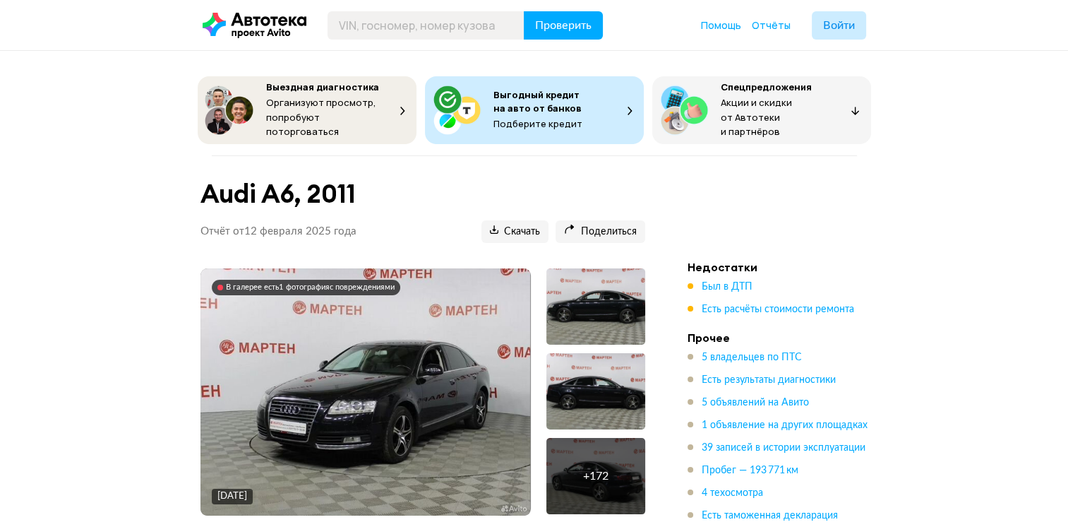
click at [281, 380] on img at bounding box center [365, 391] width 330 height 247
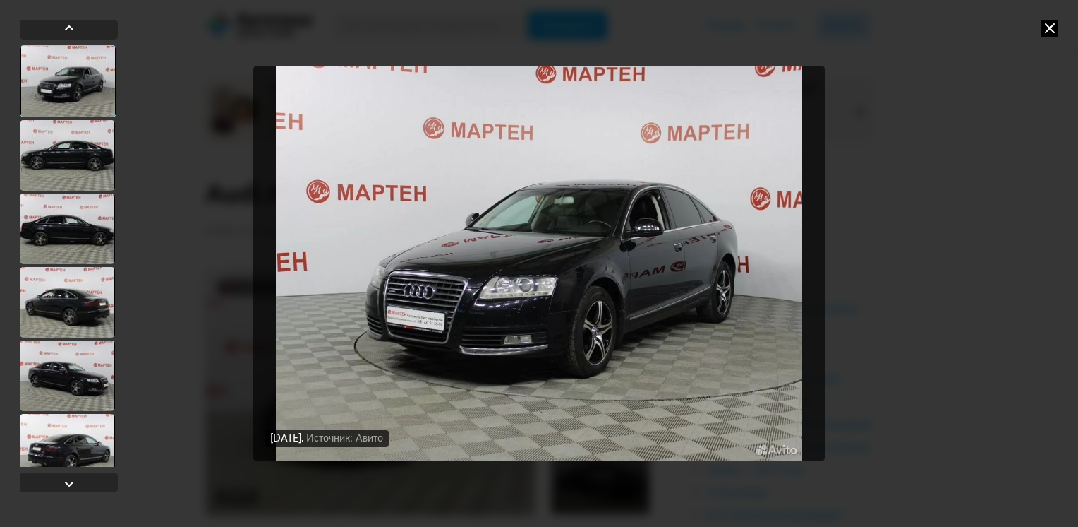
click at [73, 101] on div at bounding box center [68, 81] width 97 height 72
click at [80, 169] on div at bounding box center [67, 155] width 95 height 71
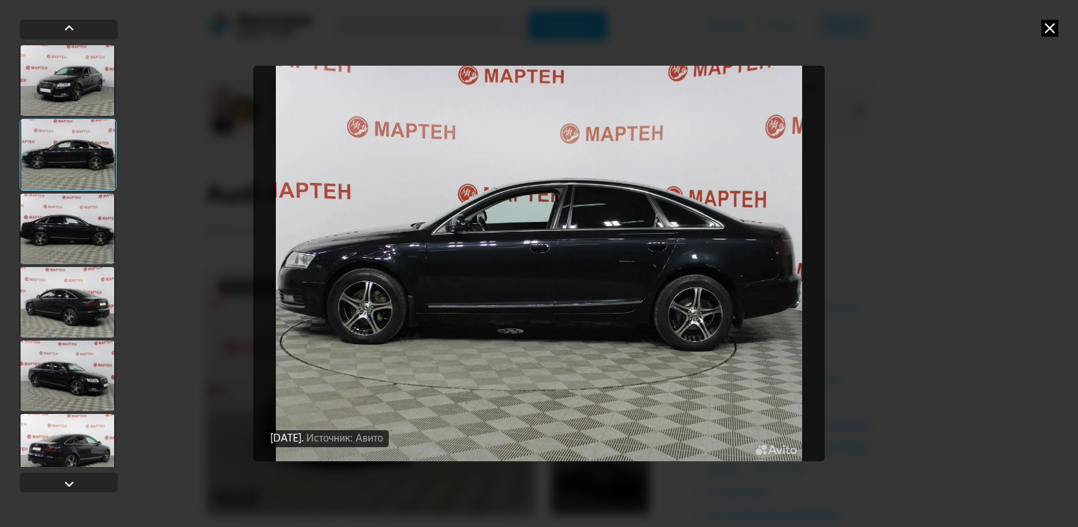
click at [81, 227] on div at bounding box center [67, 228] width 95 height 71
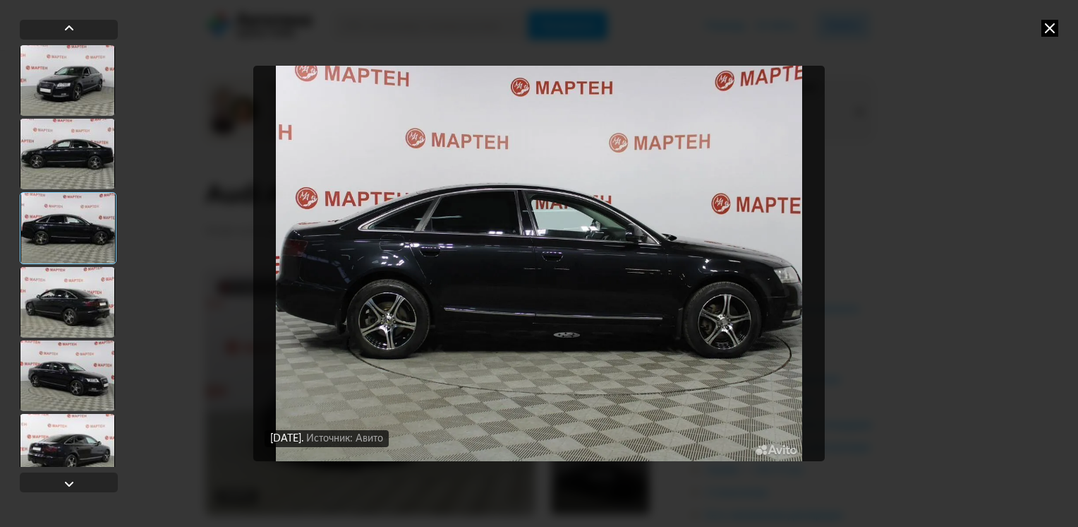
click at [83, 263] on div at bounding box center [68, 228] width 97 height 72
click at [78, 300] on div at bounding box center [67, 302] width 95 height 71
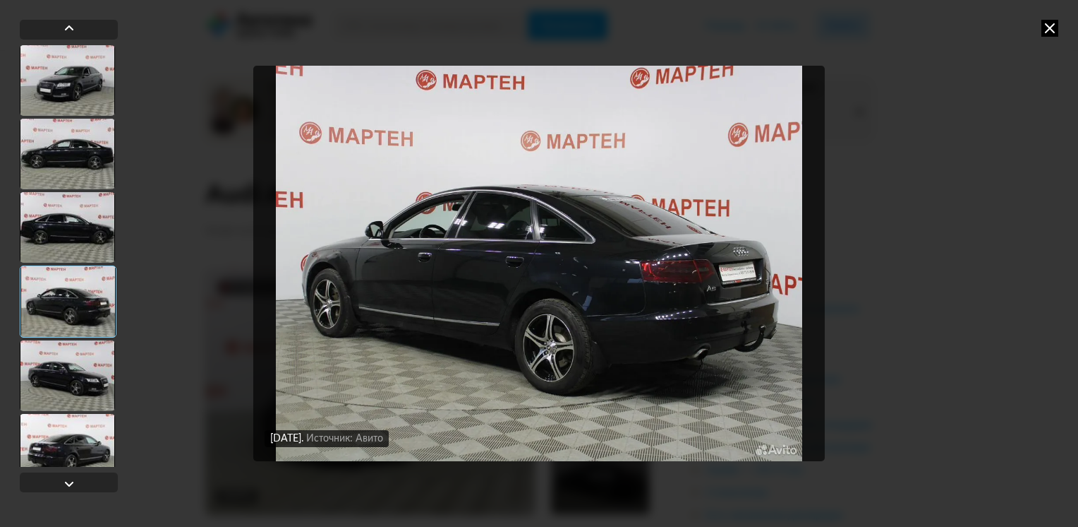
click at [78, 379] on div at bounding box center [67, 375] width 95 height 71
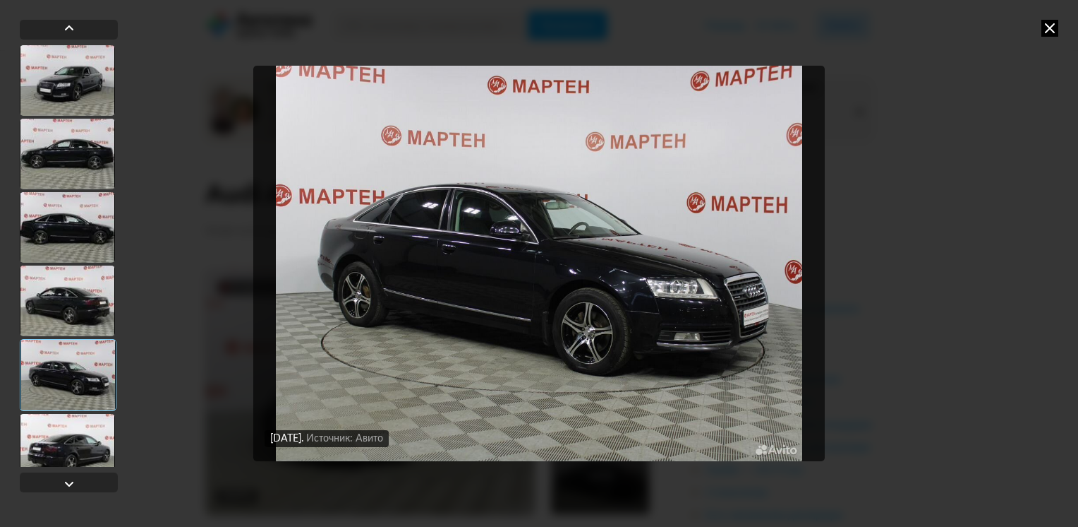
click at [73, 467] on div at bounding box center [69, 259] width 98 height 478
click at [68, 433] on div at bounding box center [67, 449] width 95 height 71
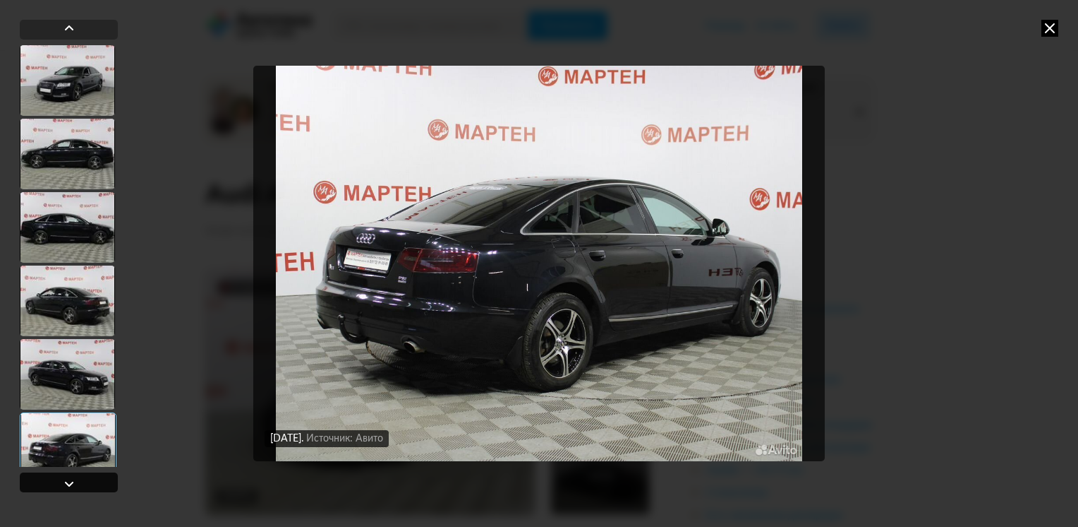
click at [70, 488] on div at bounding box center [69, 483] width 17 height 17
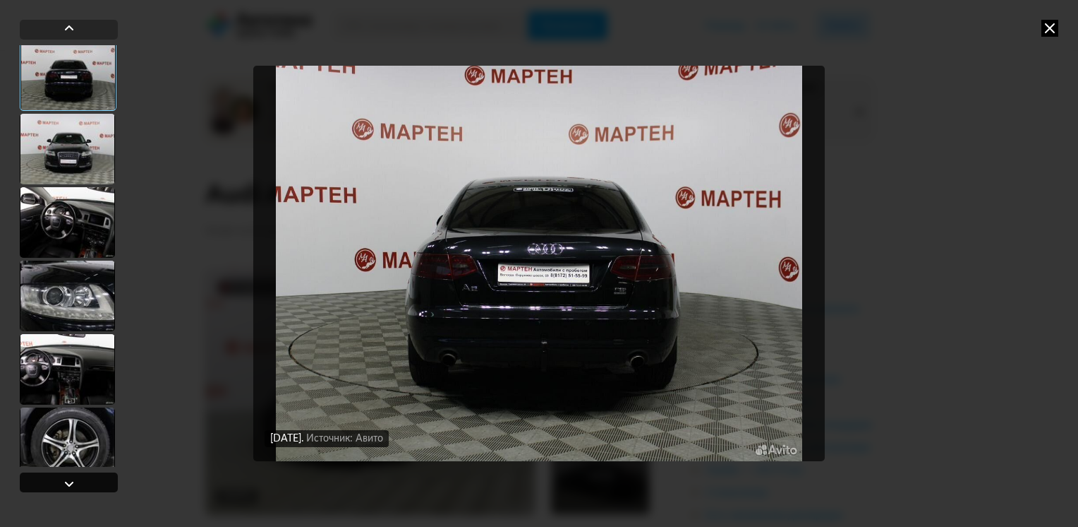
scroll to position [446, 0]
click at [70, 488] on div at bounding box center [69, 483] width 17 height 17
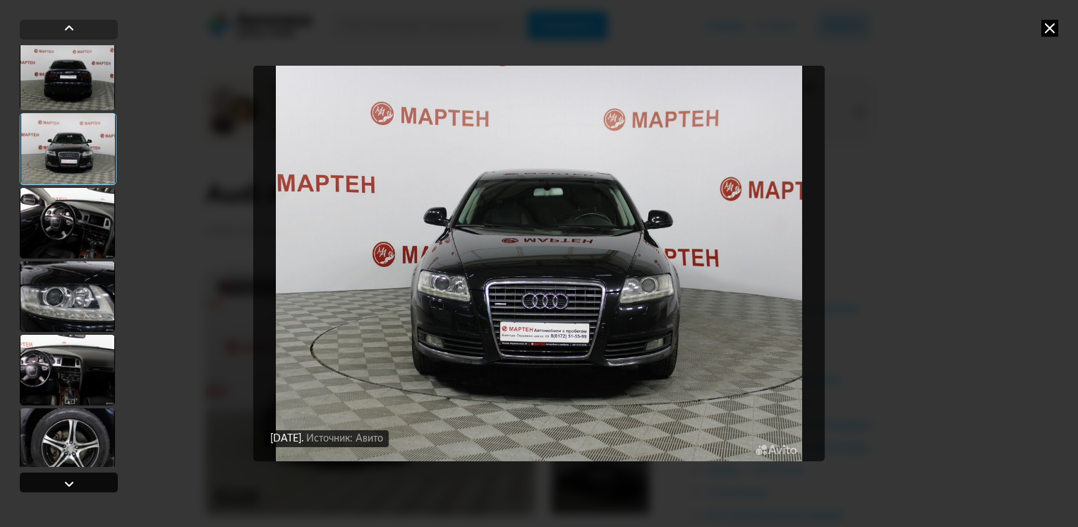
click at [70, 488] on div at bounding box center [69, 483] width 17 height 17
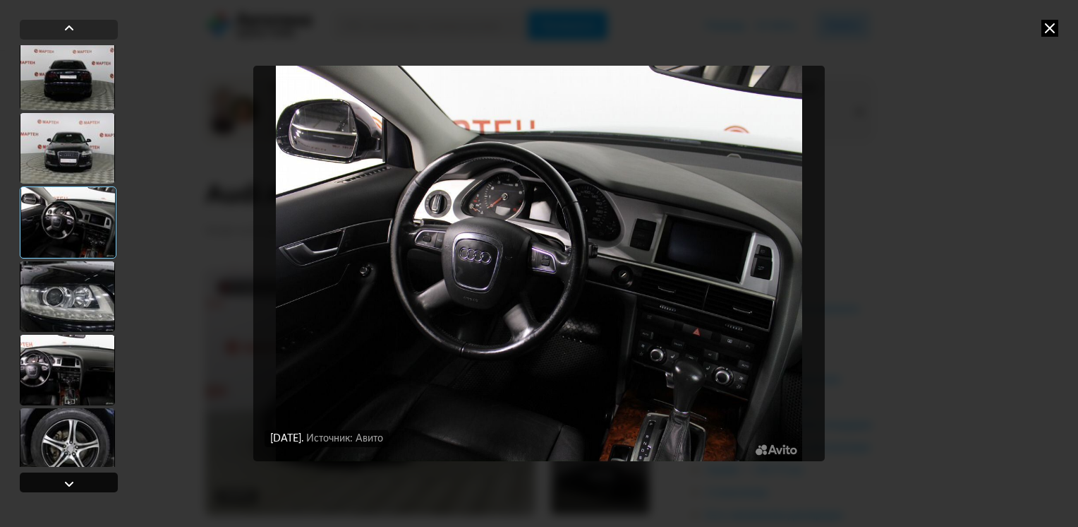
click at [70, 488] on div at bounding box center [69, 483] width 17 height 17
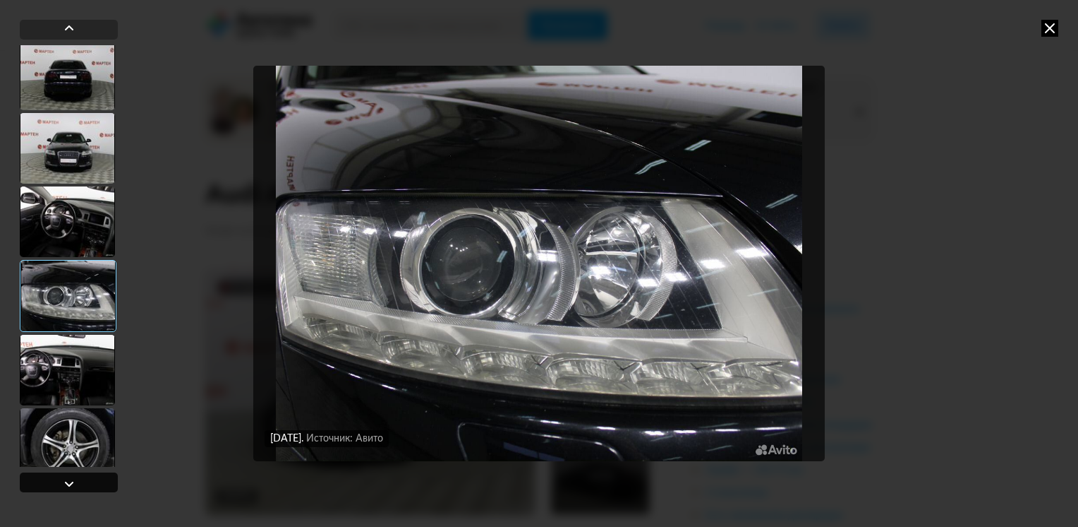
click at [70, 488] on div at bounding box center [69, 483] width 17 height 17
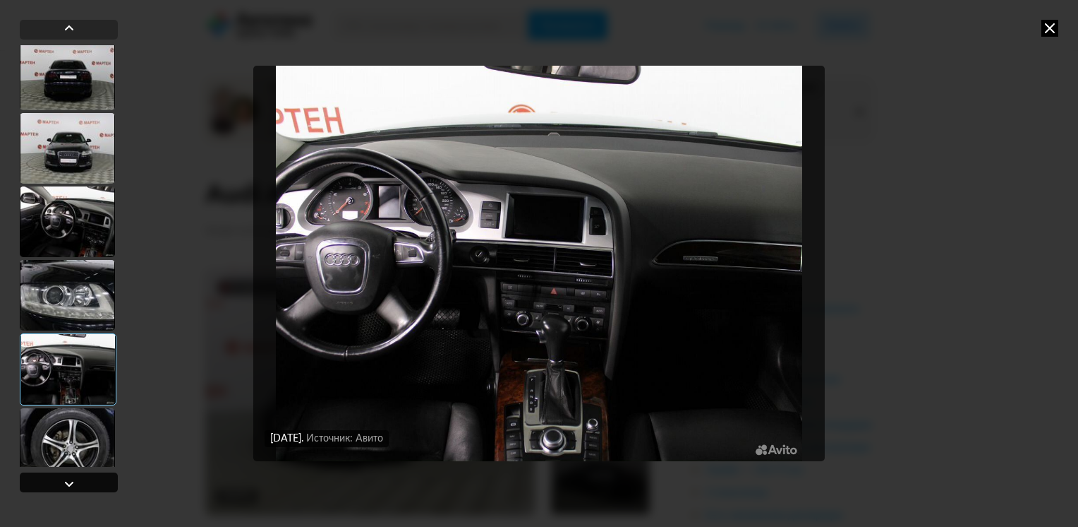
click at [70, 488] on div at bounding box center [69, 483] width 17 height 17
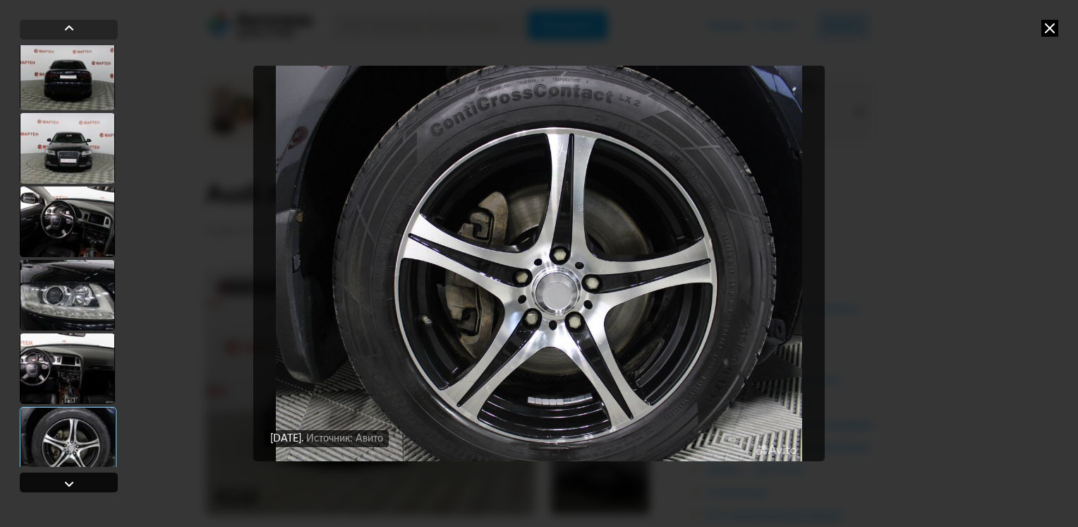
click at [70, 488] on div at bounding box center [69, 483] width 17 height 17
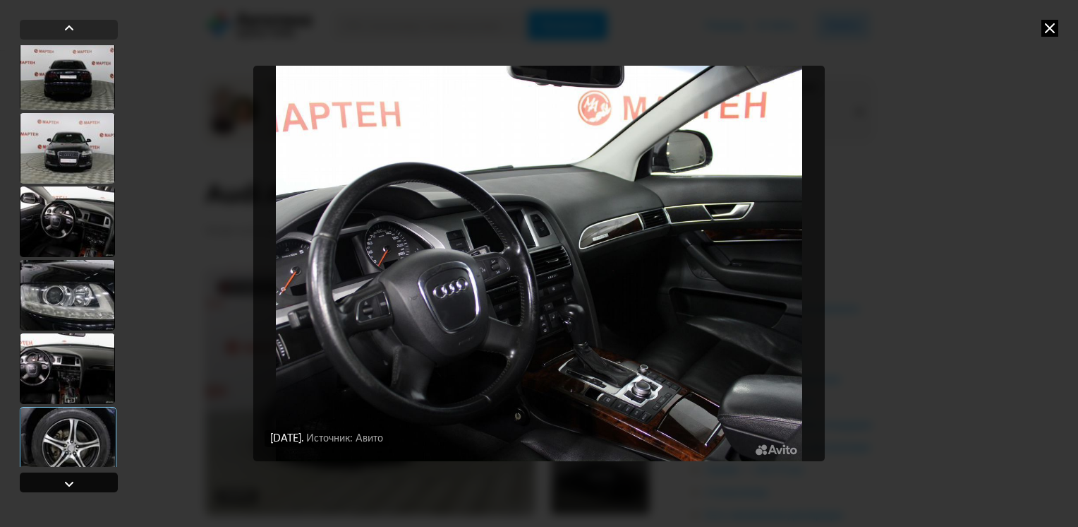
scroll to position [870, 0]
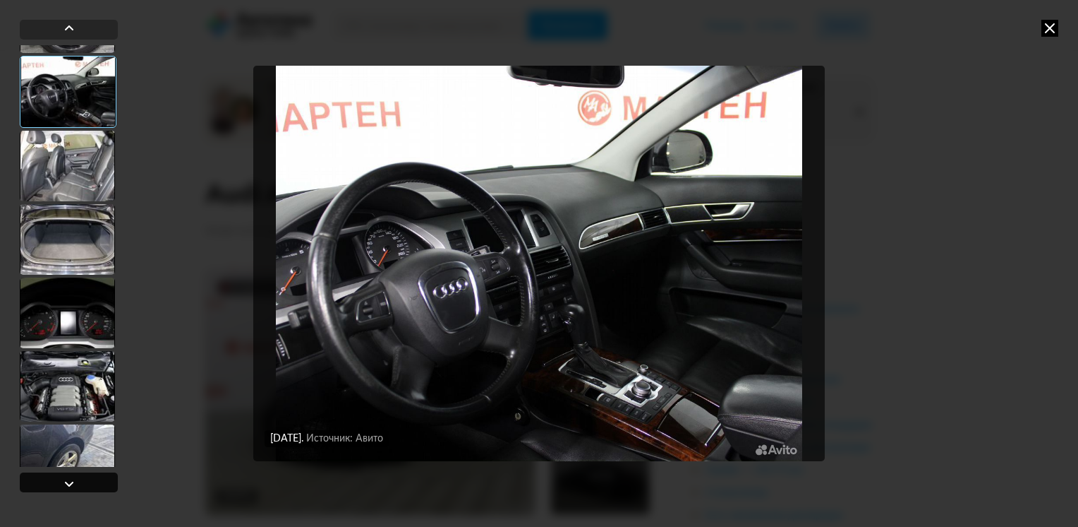
click at [70, 488] on div at bounding box center [69, 483] width 17 height 17
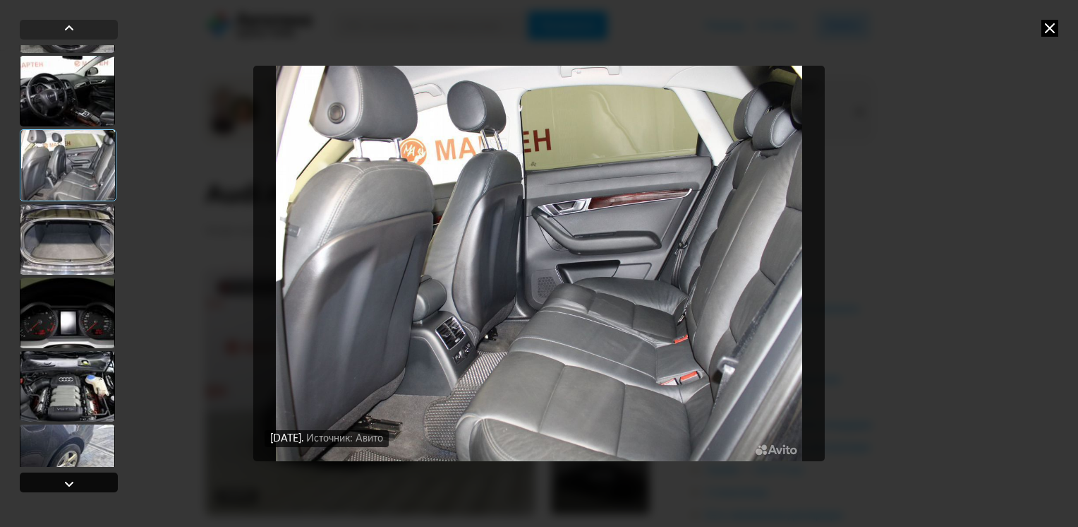
click at [70, 488] on div at bounding box center [69, 483] width 17 height 17
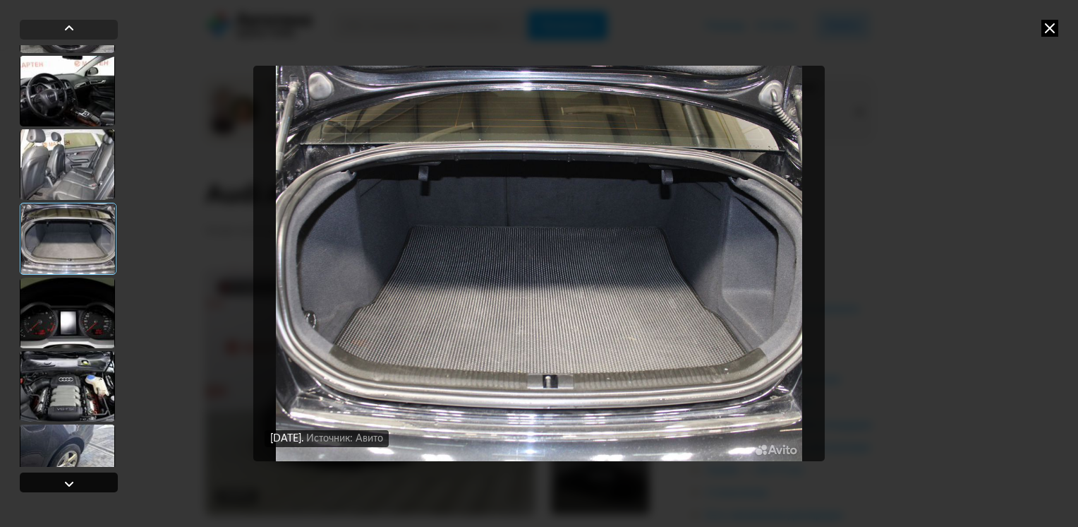
click at [70, 488] on div at bounding box center [69, 483] width 17 height 17
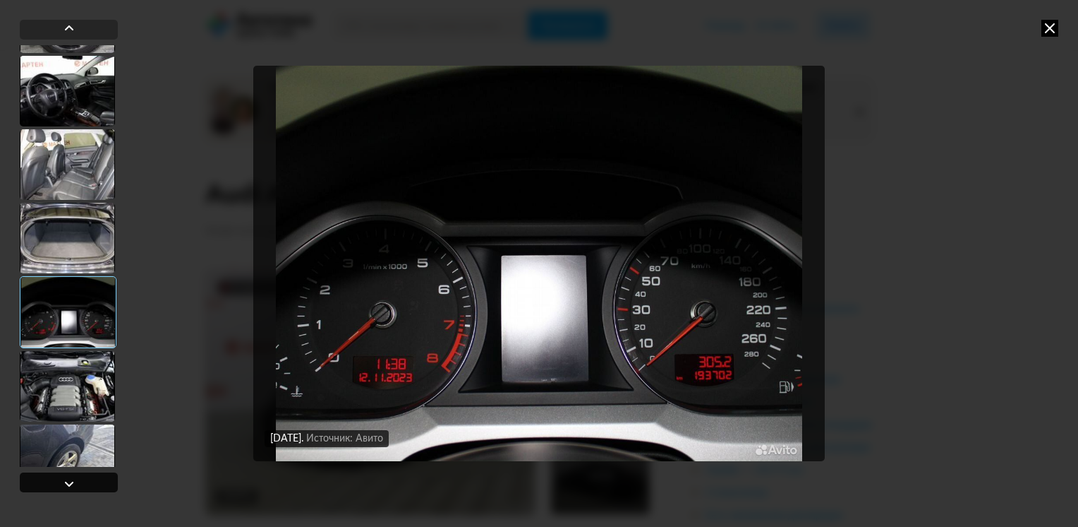
click at [70, 488] on div at bounding box center [69, 483] width 17 height 17
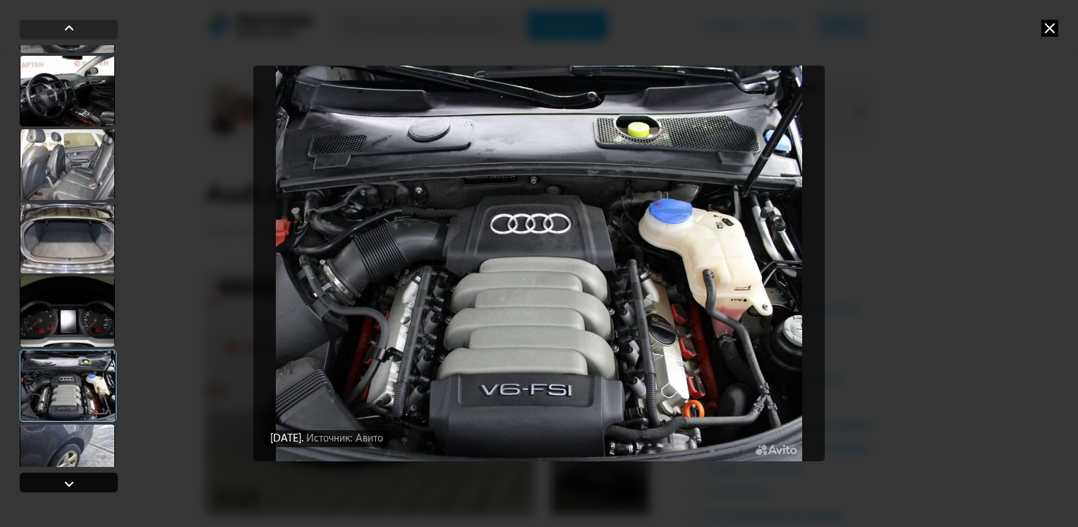
click at [70, 488] on div at bounding box center [69, 483] width 17 height 17
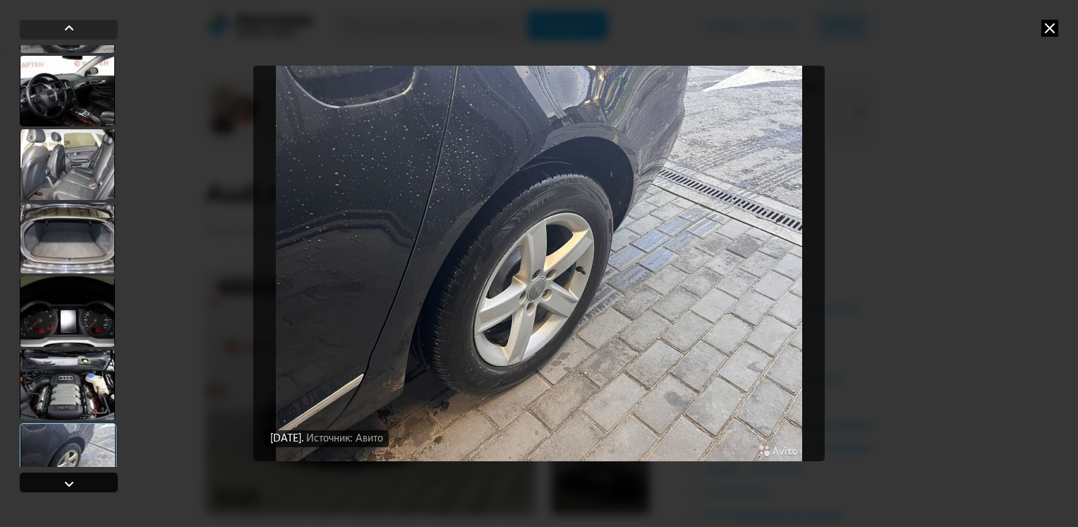
click at [70, 488] on div at bounding box center [69, 483] width 17 height 17
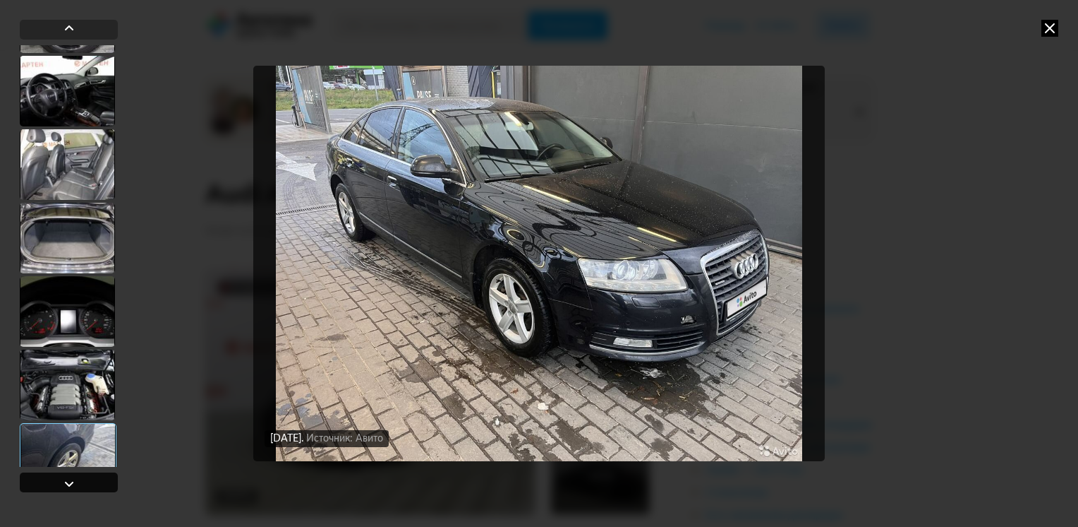
scroll to position [1294, 0]
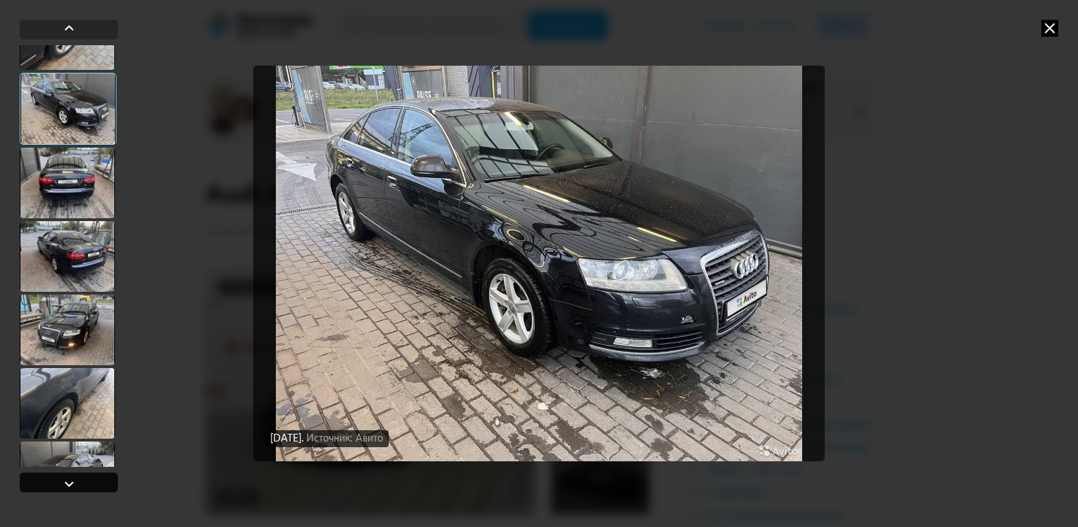
click at [70, 488] on div at bounding box center [69, 483] width 17 height 17
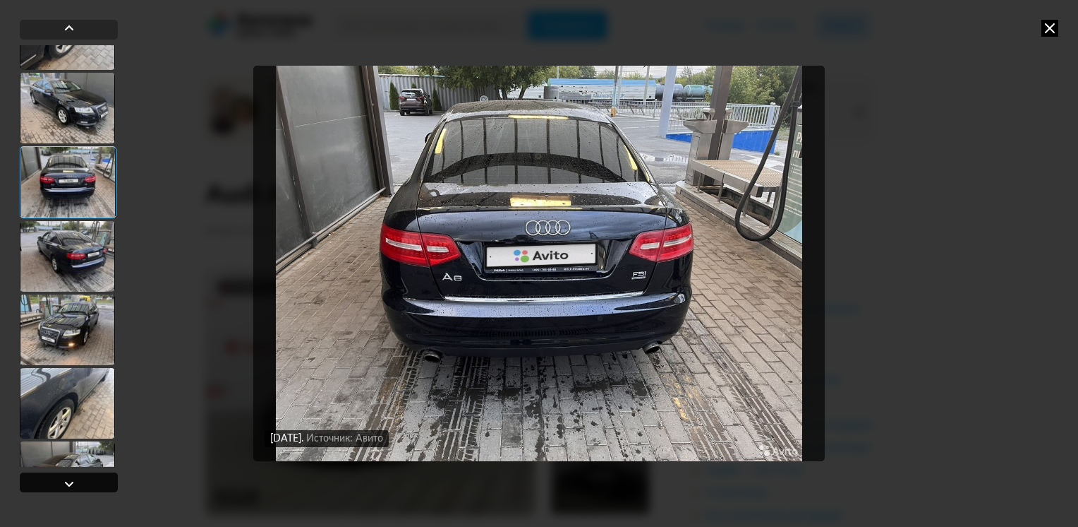
click at [70, 488] on div at bounding box center [69, 483] width 17 height 17
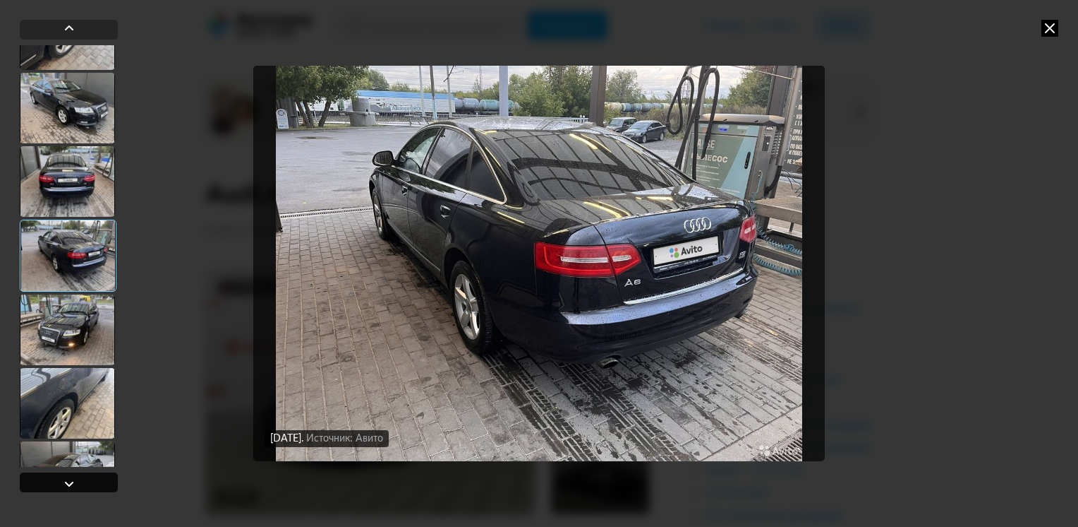
click at [70, 488] on div at bounding box center [69, 483] width 17 height 17
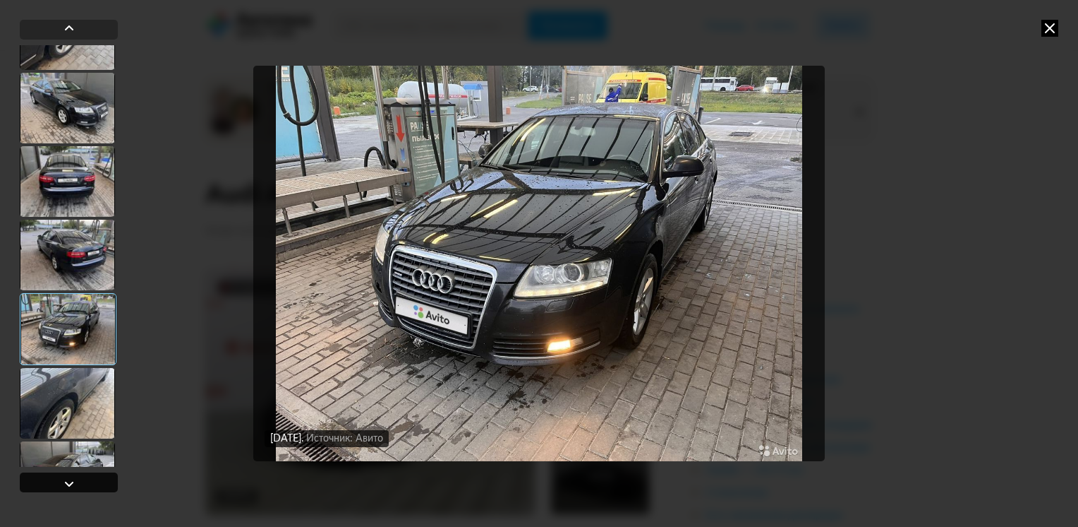
click at [70, 488] on div at bounding box center [69, 483] width 17 height 17
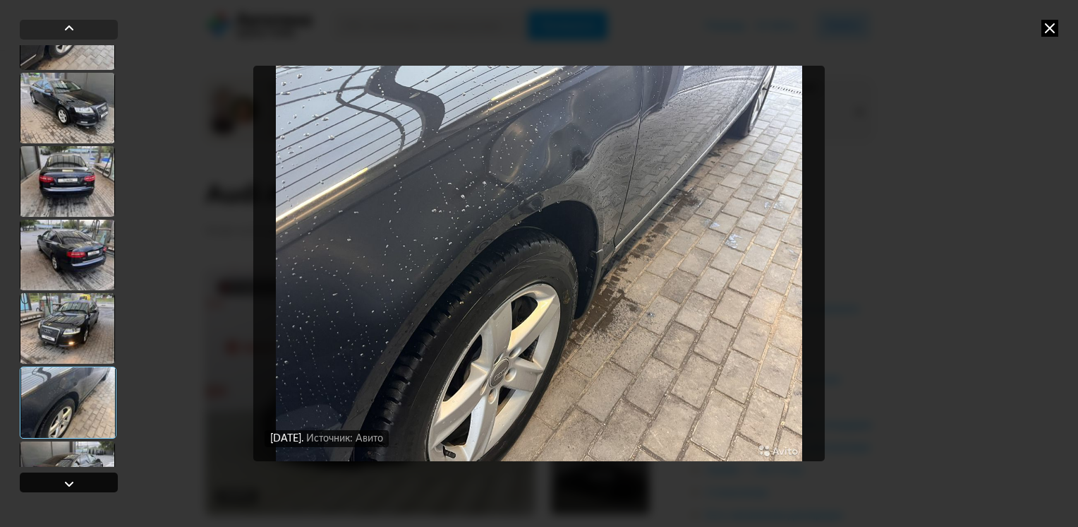
click at [70, 488] on div at bounding box center [69, 483] width 17 height 17
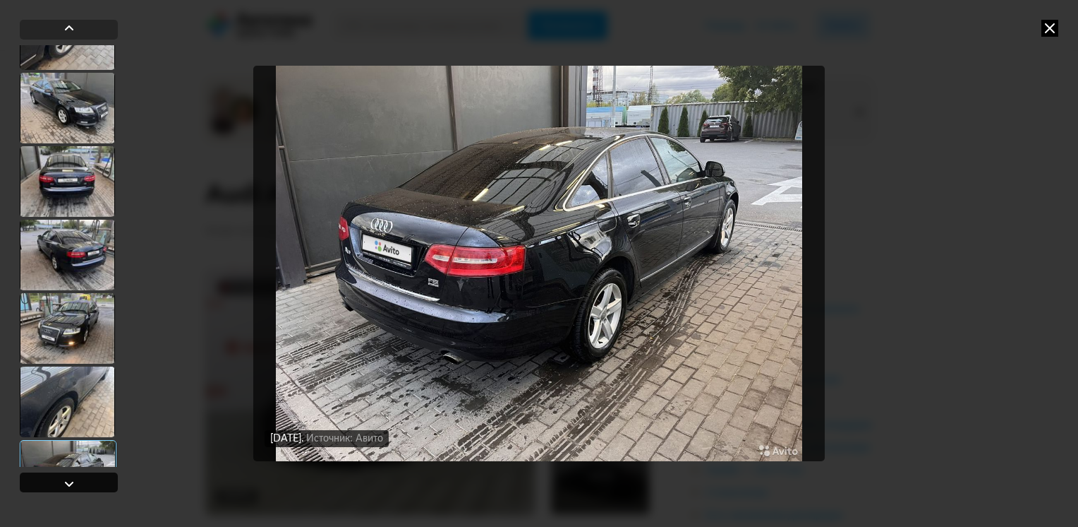
click at [70, 488] on div at bounding box center [69, 483] width 17 height 17
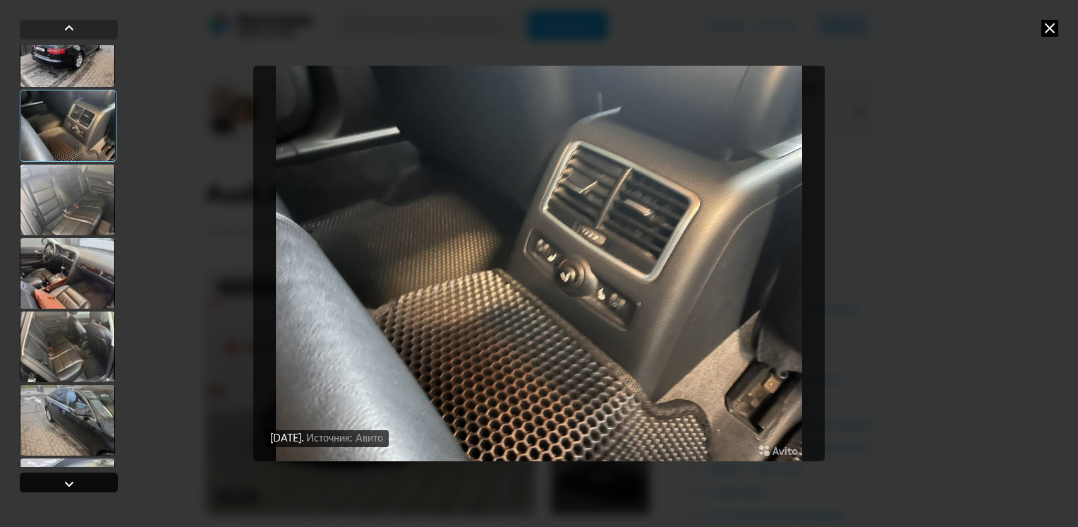
click at [70, 488] on div at bounding box center [69, 483] width 17 height 17
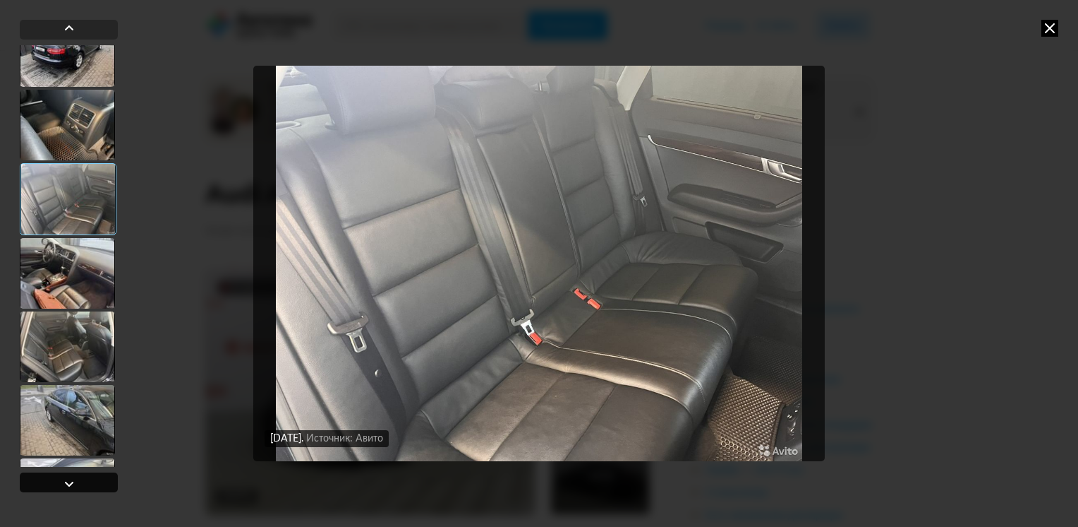
click at [70, 488] on div at bounding box center [69, 483] width 17 height 17
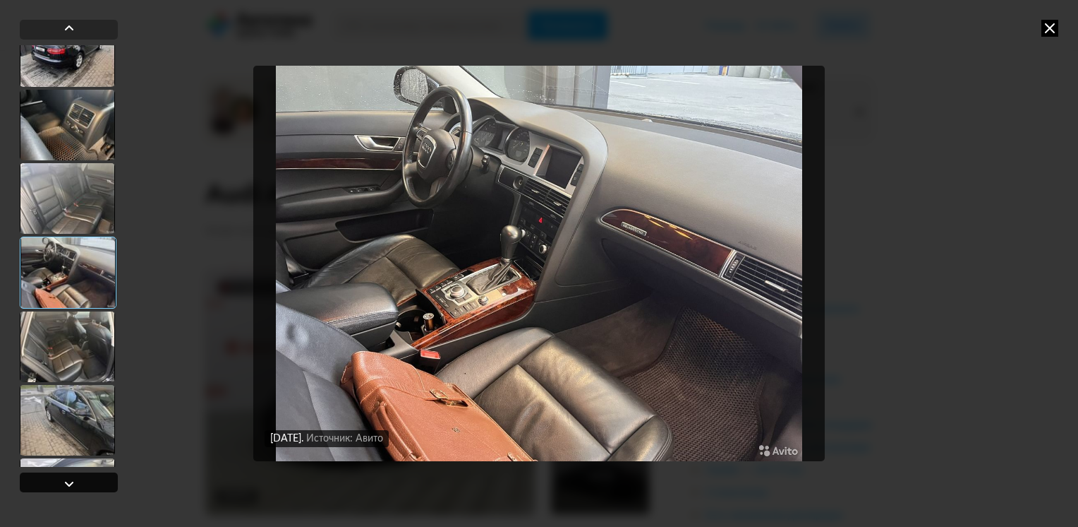
click at [70, 488] on div at bounding box center [69, 483] width 17 height 17
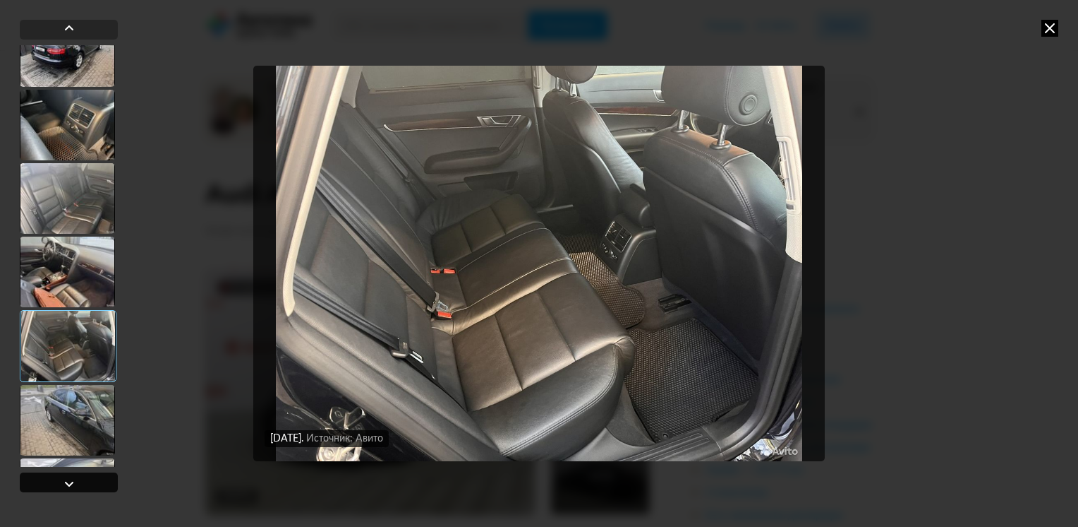
click at [70, 488] on div at bounding box center [69, 483] width 17 height 17
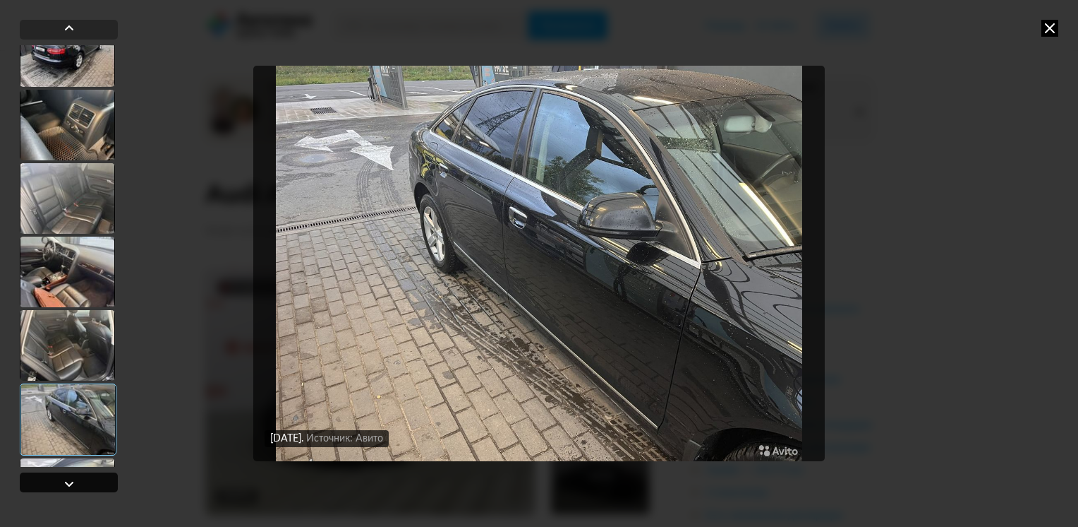
click at [70, 488] on div at bounding box center [69, 483] width 17 height 17
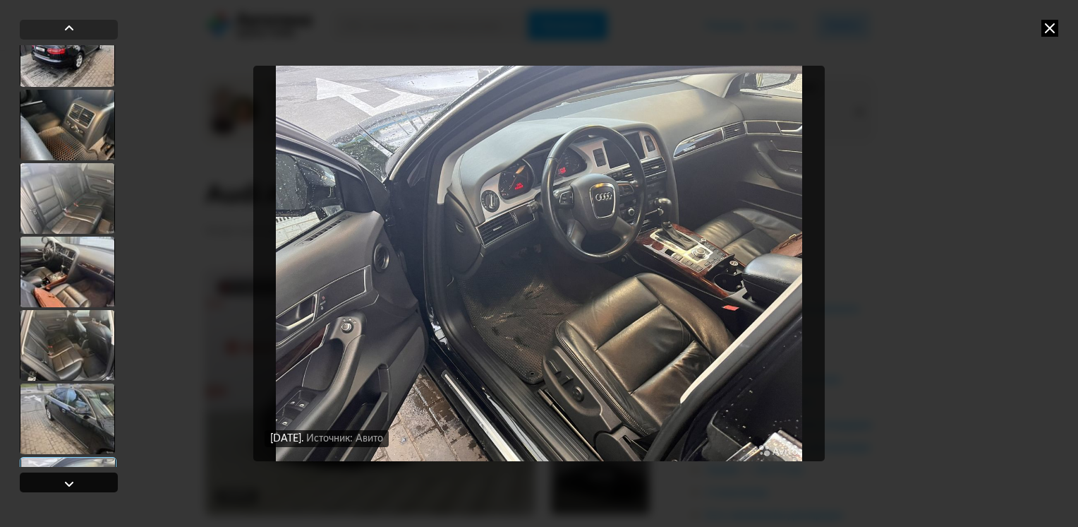
click at [70, 488] on div at bounding box center [69, 483] width 17 height 17
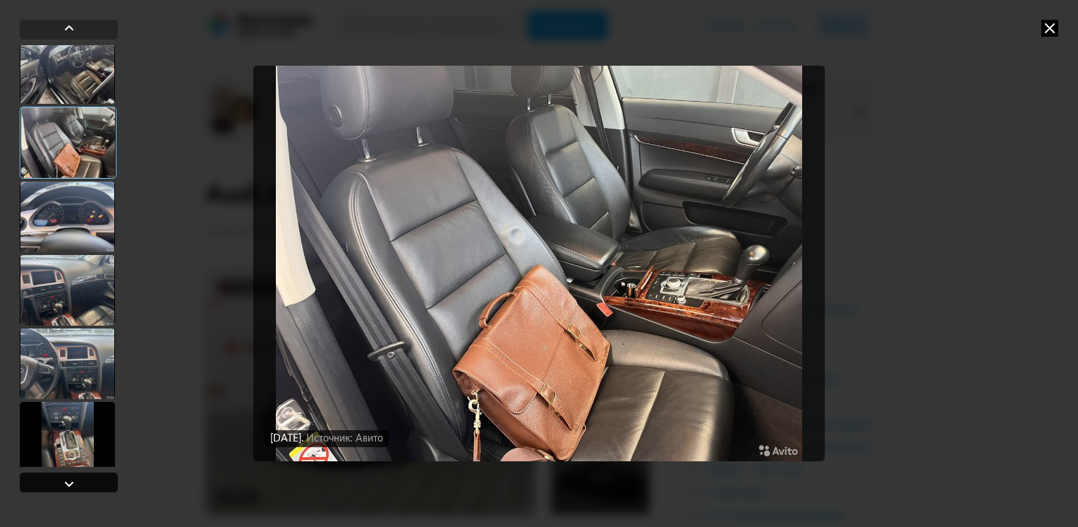
click at [70, 488] on div at bounding box center [69, 483] width 17 height 17
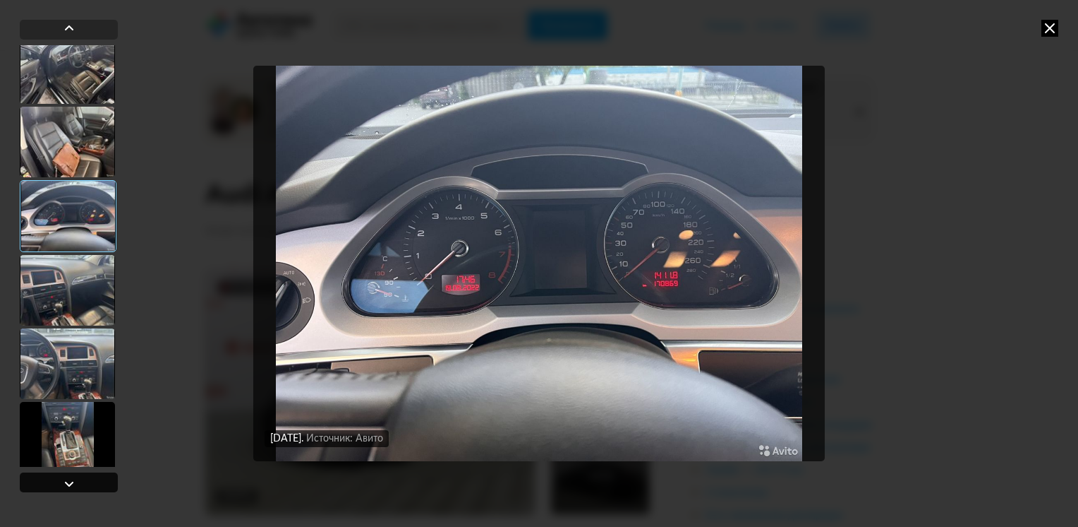
click at [70, 488] on div at bounding box center [69, 483] width 17 height 17
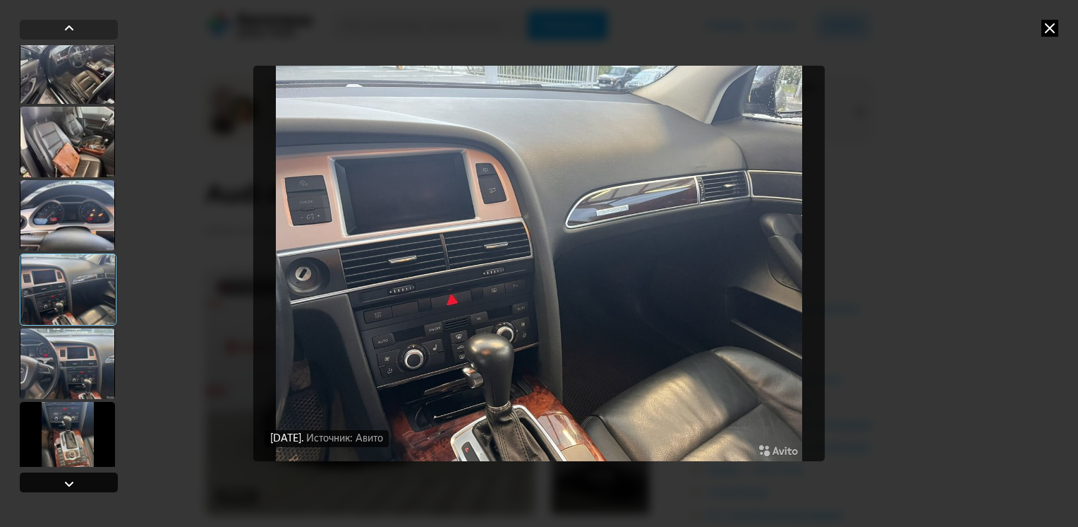
click at [70, 488] on div at bounding box center [69, 483] width 17 height 17
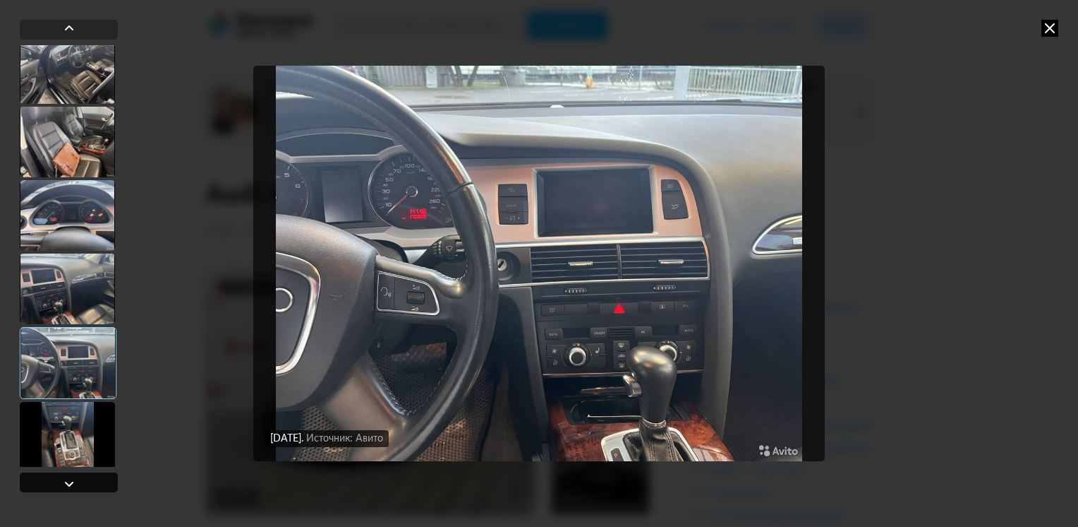
click at [70, 488] on div at bounding box center [69, 483] width 17 height 17
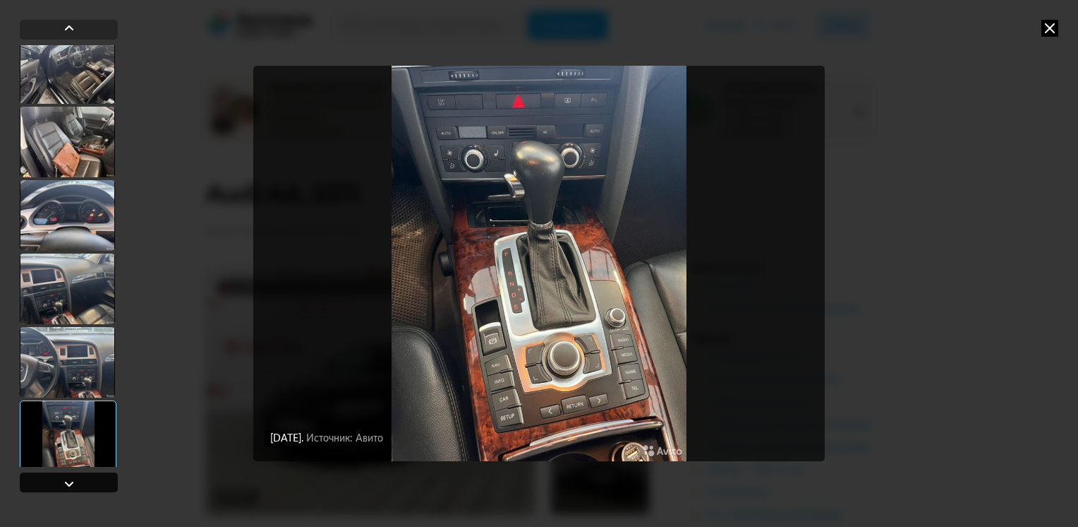
click at [70, 488] on div at bounding box center [69, 483] width 17 height 17
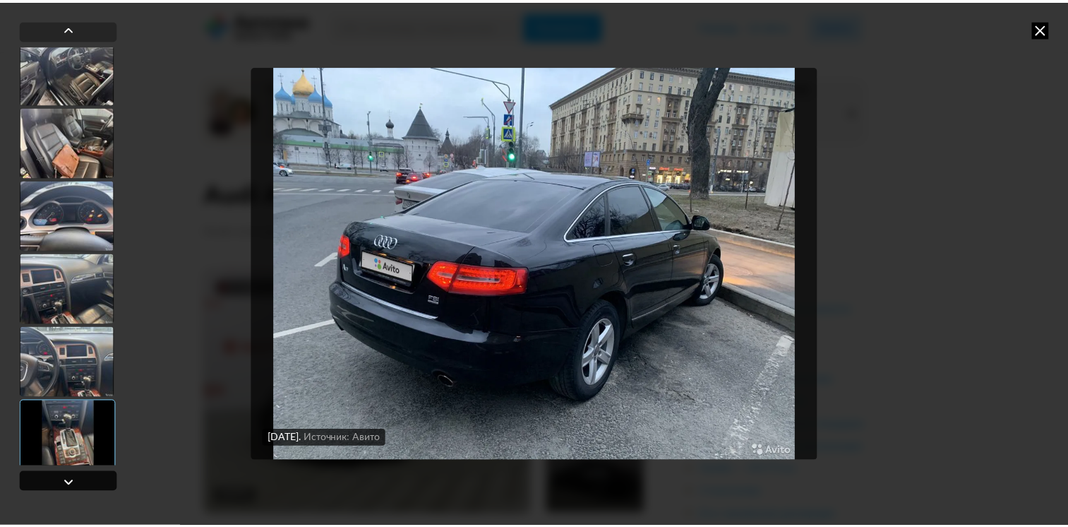
scroll to position [2494, 0]
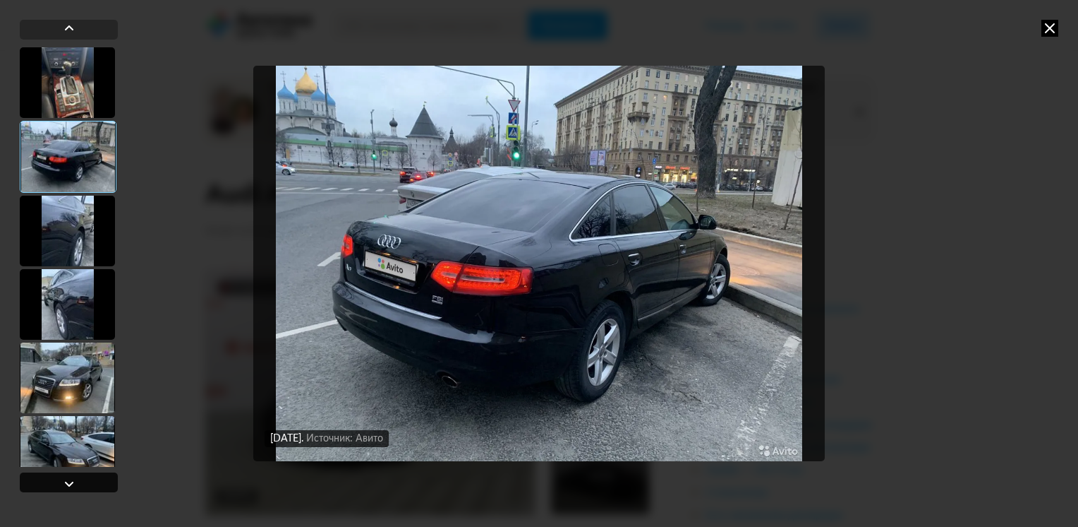
click at [70, 488] on div at bounding box center [69, 483] width 17 height 17
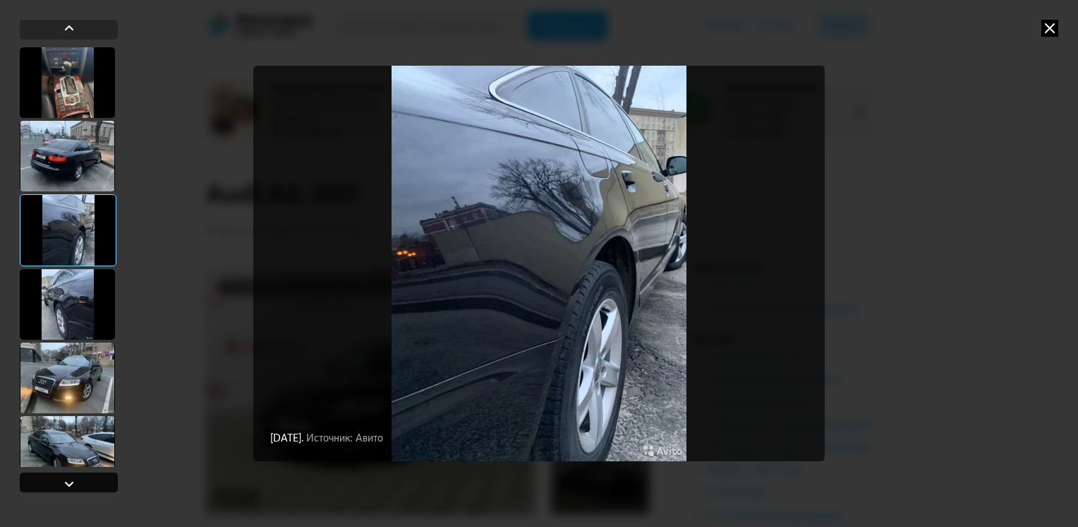
click at [70, 488] on div at bounding box center [69, 483] width 17 height 17
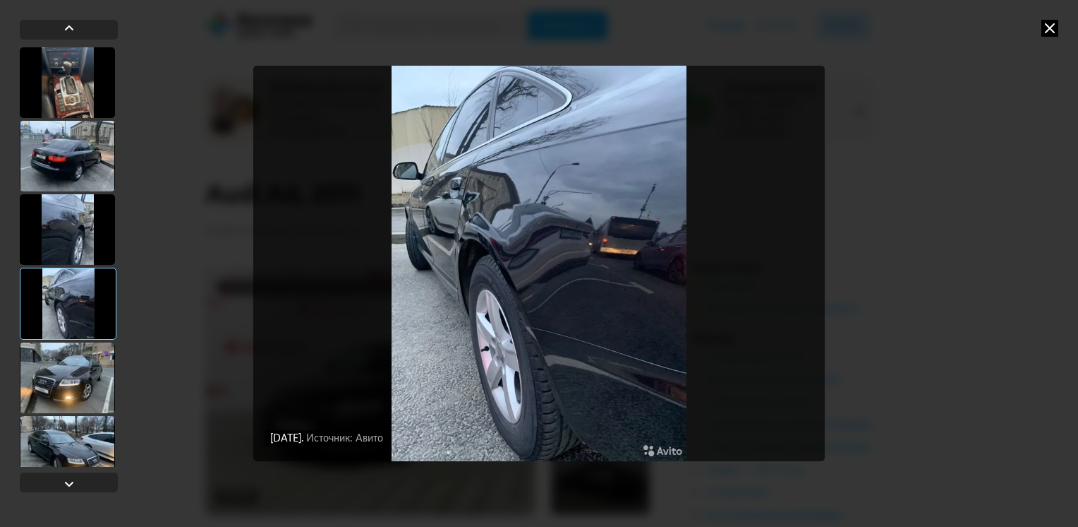
click at [1050, 27] on icon at bounding box center [1050, 28] width 17 height 17
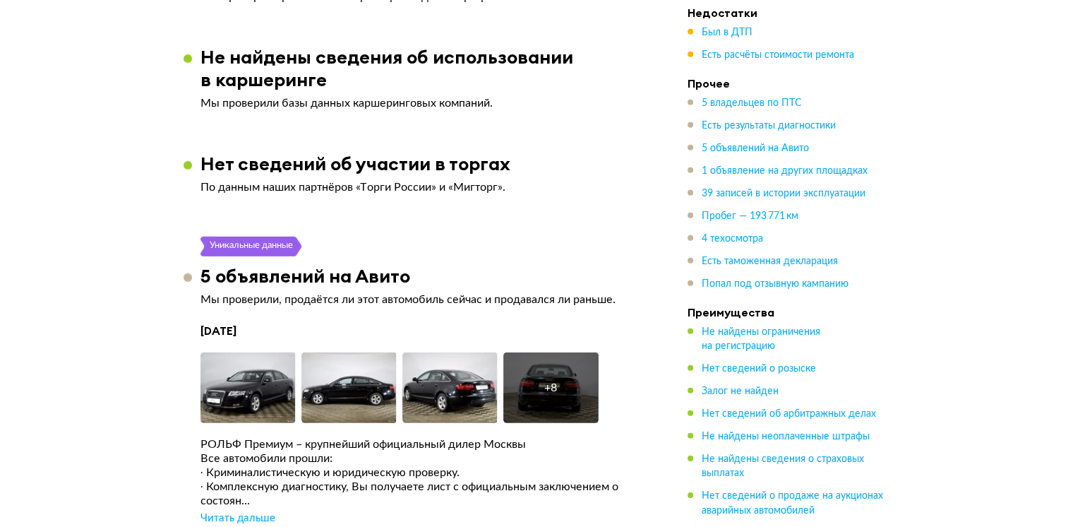
scroll to position [4305, 0]
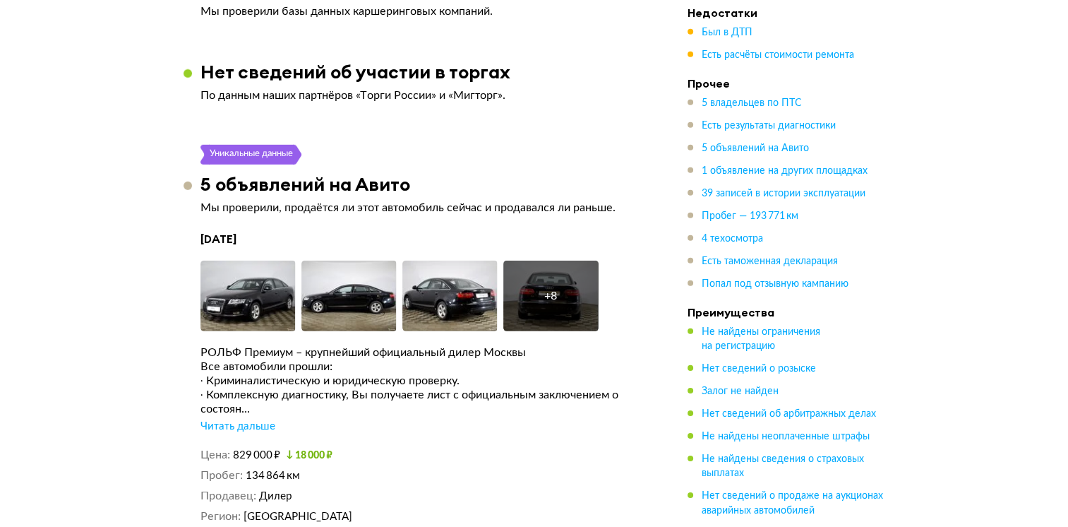
click at [232, 419] on div "Читать дальше" at bounding box center [237, 426] width 75 height 14
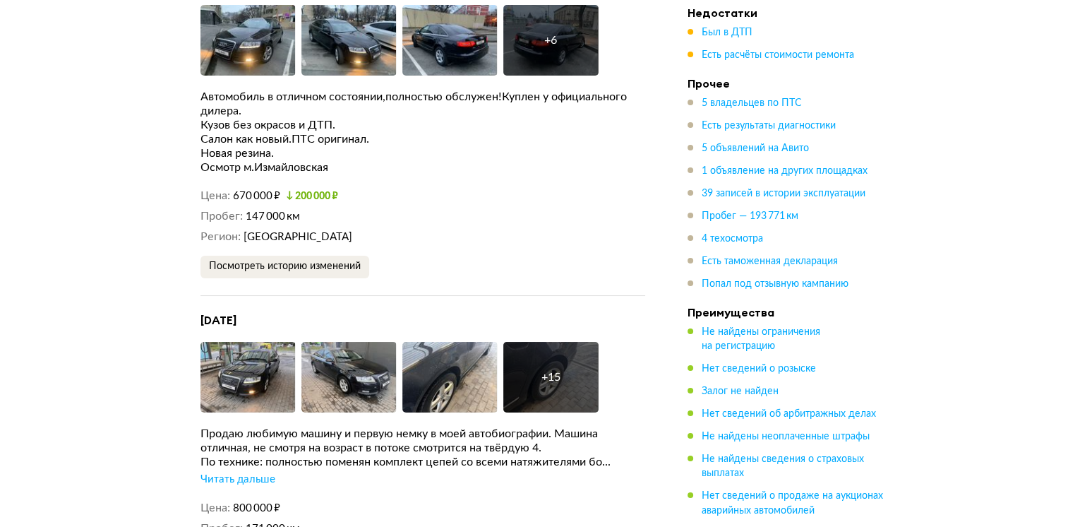
scroll to position [5364, 0]
click at [217, 471] on div "Читать дальше" at bounding box center [237, 478] width 75 height 14
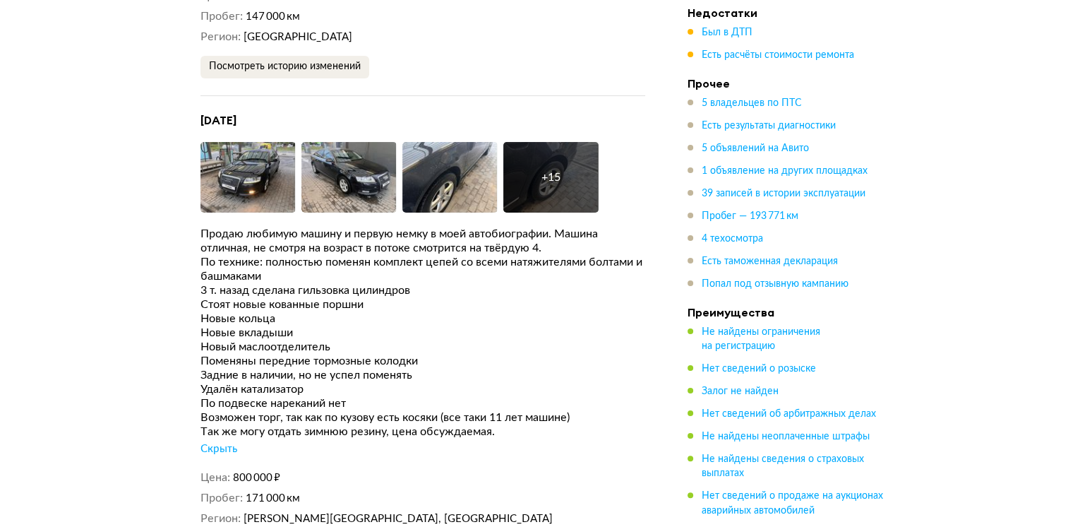
scroll to position [5576, 0]
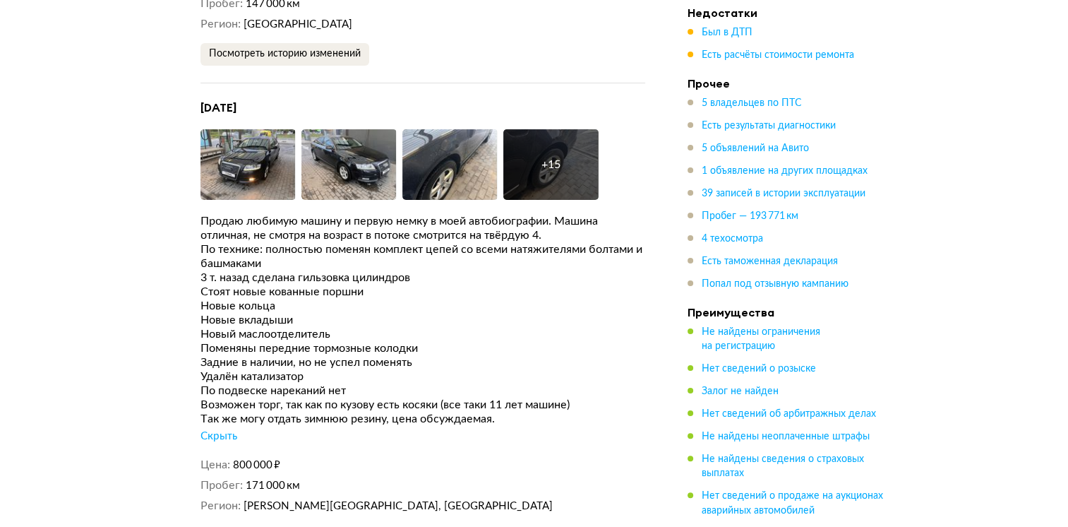
click at [222, 429] on div "Скрыть" at bounding box center [218, 436] width 37 height 14
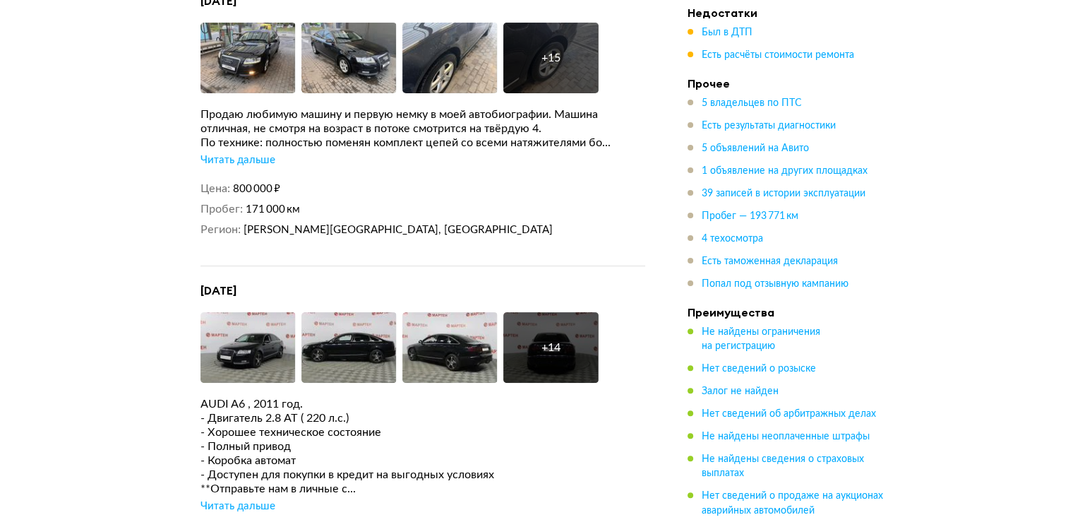
scroll to position [5717, 0]
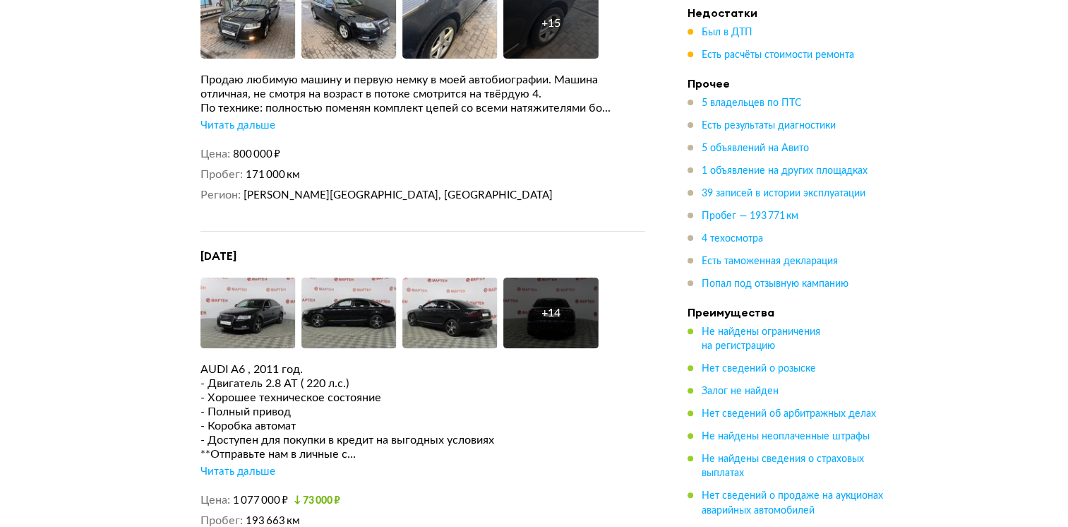
click at [221, 464] on div "Читать дальше" at bounding box center [237, 471] width 75 height 14
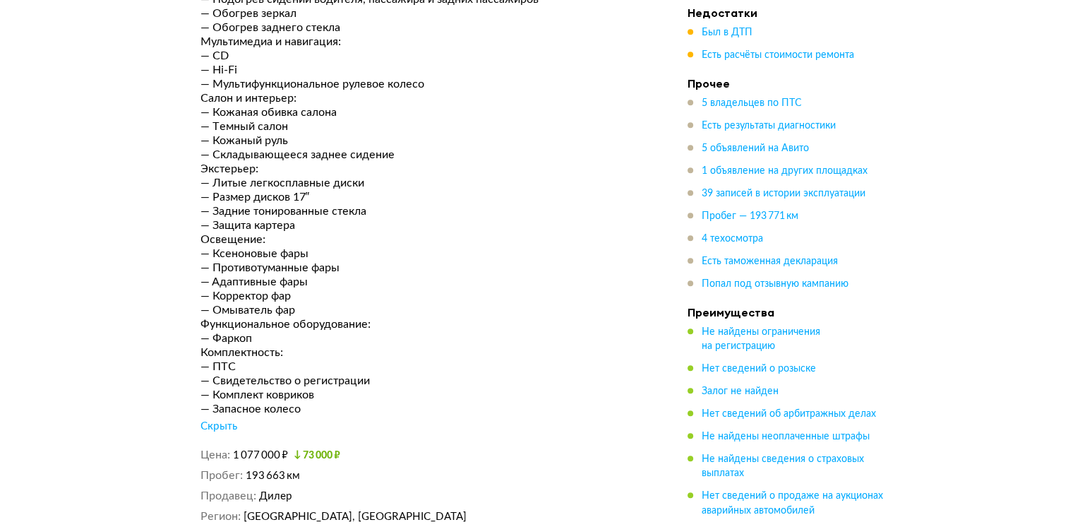
scroll to position [6705, 0]
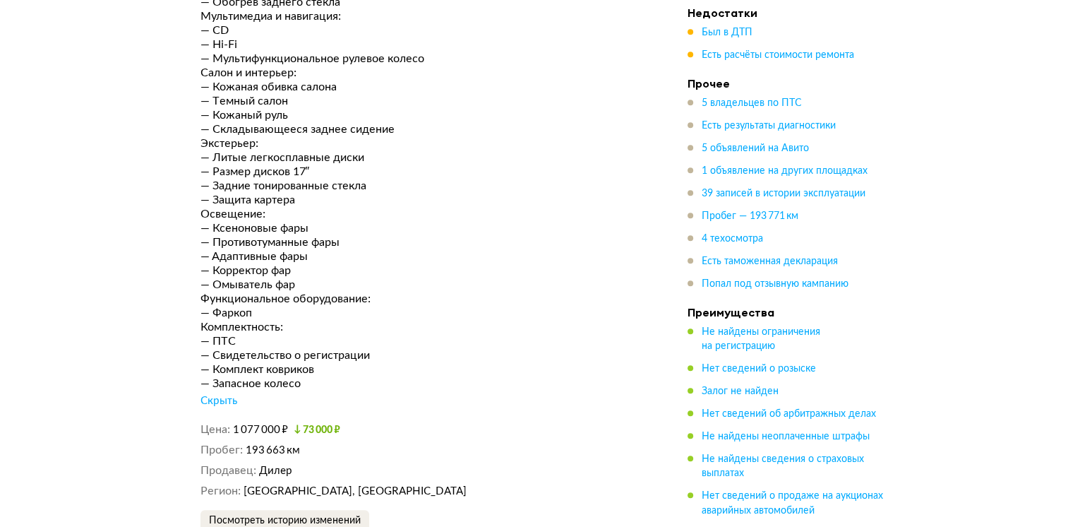
click at [209, 394] on div "Скрыть" at bounding box center [218, 401] width 37 height 14
